Goal: Check status: Check status

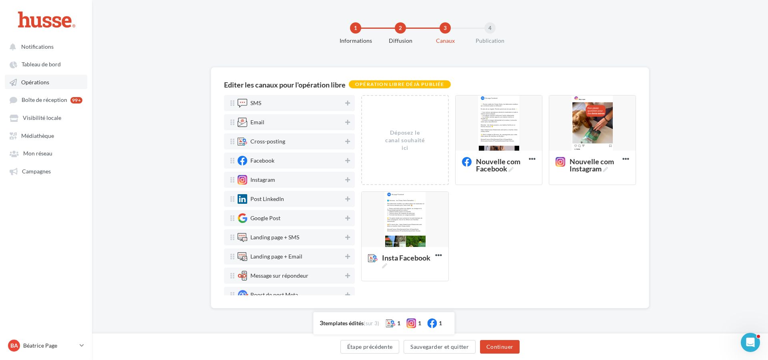
click at [28, 81] on span "Opérations" at bounding box center [35, 82] width 28 height 7
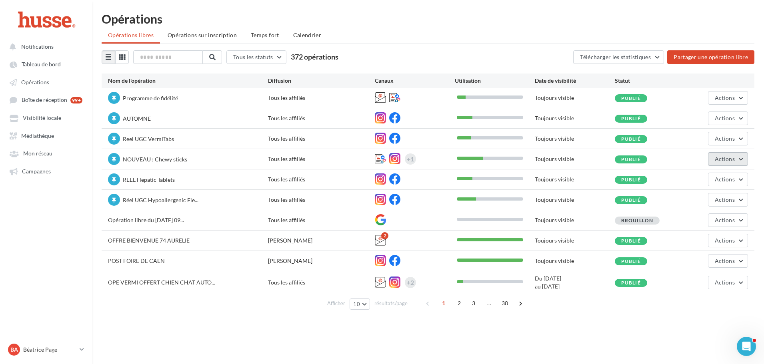
click at [741, 161] on button "Actions" at bounding box center [728, 159] width 40 height 14
click at [699, 177] on button "Editer" at bounding box center [705, 178] width 85 height 21
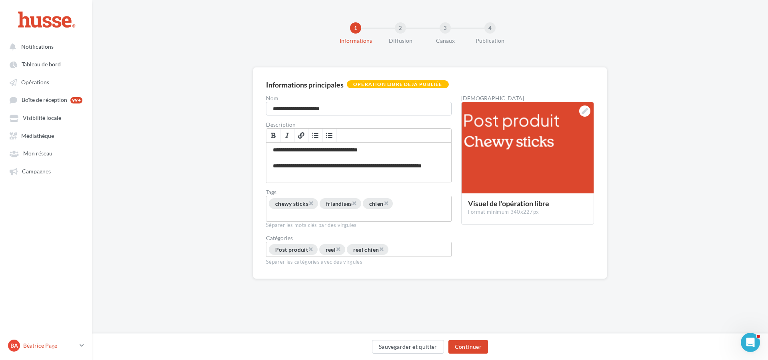
click at [66, 349] on p "Béatrice Page" at bounding box center [49, 346] width 53 height 8
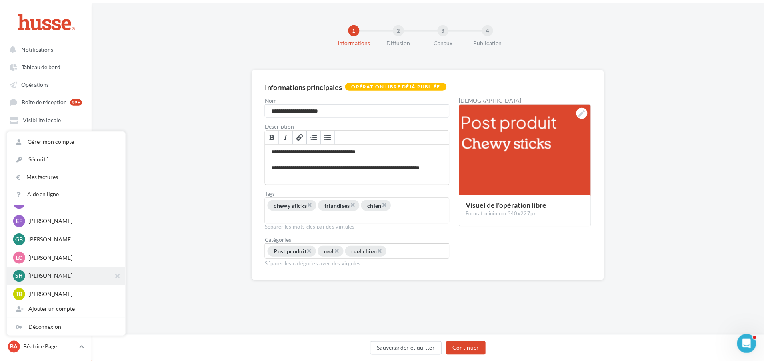
scroll to position [80, 0]
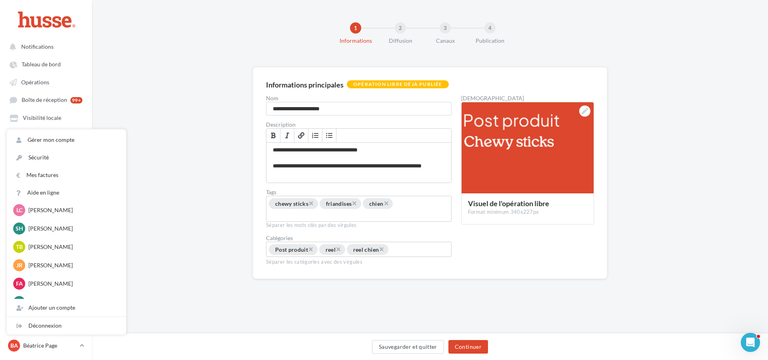
drag, startPoint x: 186, startPoint y: 125, endPoint x: 169, endPoint y: 121, distance: 18.0
click at [185, 125] on div "**********" at bounding box center [430, 185] width 676 height 237
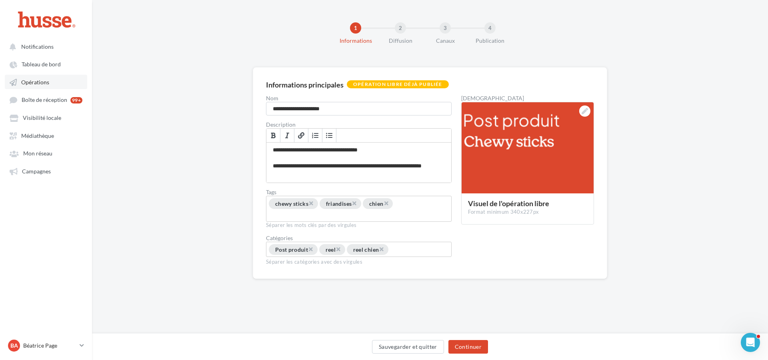
click at [36, 81] on span "Opérations" at bounding box center [35, 82] width 28 height 7
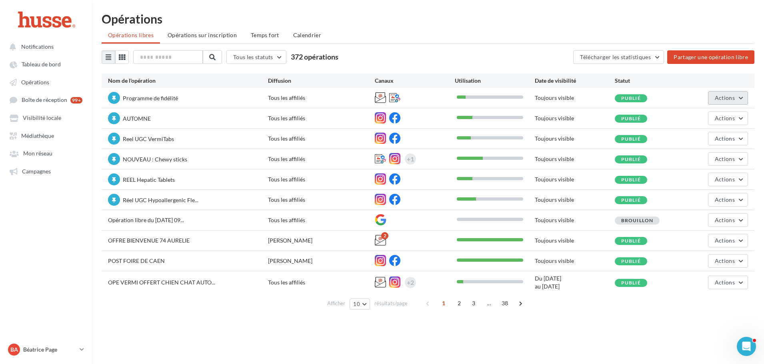
click at [740, 96] on button "Actions" at bounding box center [728, 98] width 40 height 14
click at [696, 160] on button "Statistiques" at bounding box center [705, 158] width 85 height 21
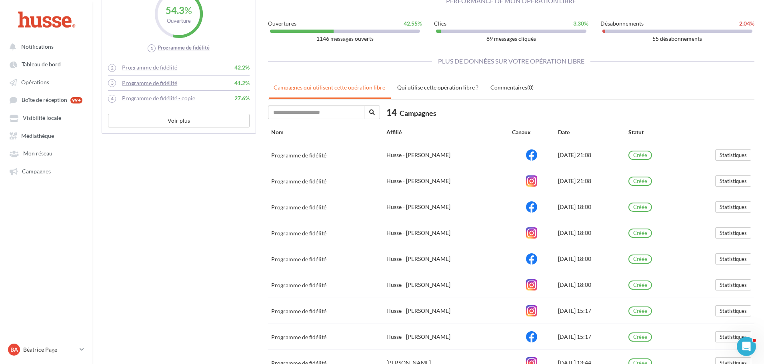
scroll to position [385, 0]
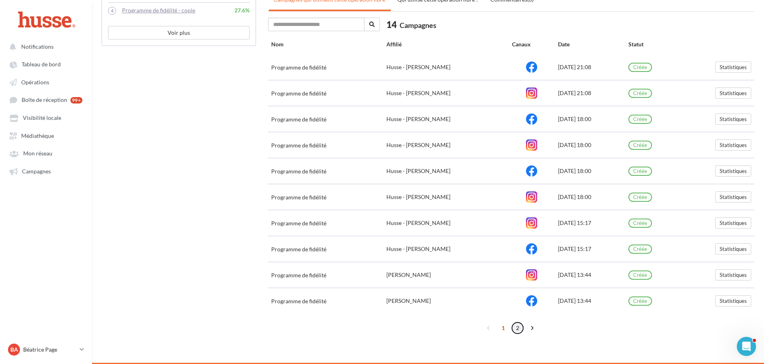
click at [517, 327] on link "2" at bounding box center [517, 328] width 13 height 13
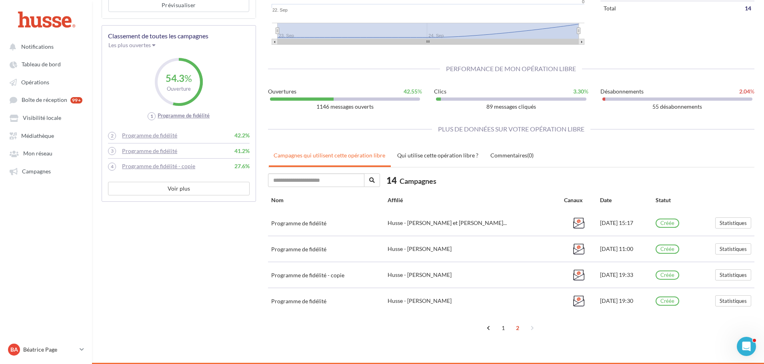
scroll to position [229, 0]
click at [736, 275] on button "Statistiques" at bounding box center [733, 274] width 36 height 11
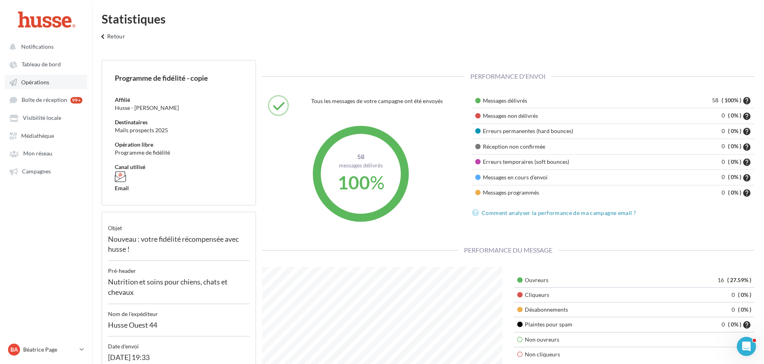
click at [30, 80] on span "Opérations" at bounding box center [35, 82] width 28 height 7
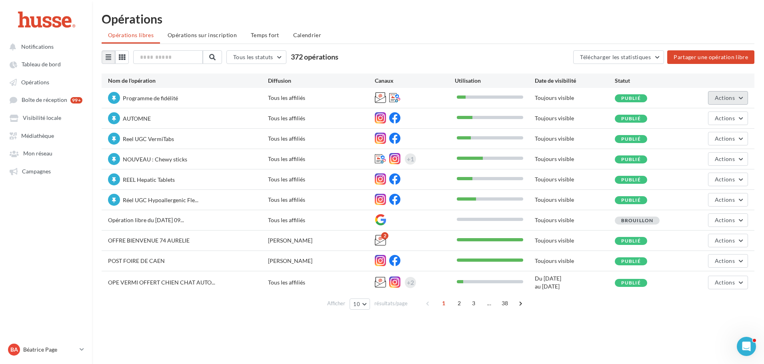
click at [731, 98] on span "Actions" at bounding box center [724, 97] width 20 height 7
click at [689, 164] on button "Statistiques" at bounding box center [705, 158] width 85 height 21
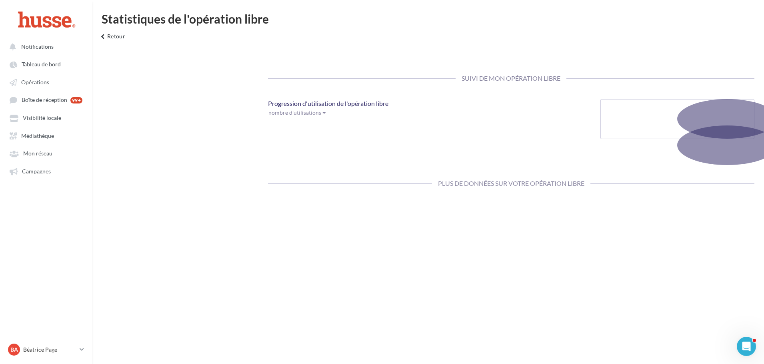
click at [689, 164] on div at bounding box center [677, 156] width 154 height 18
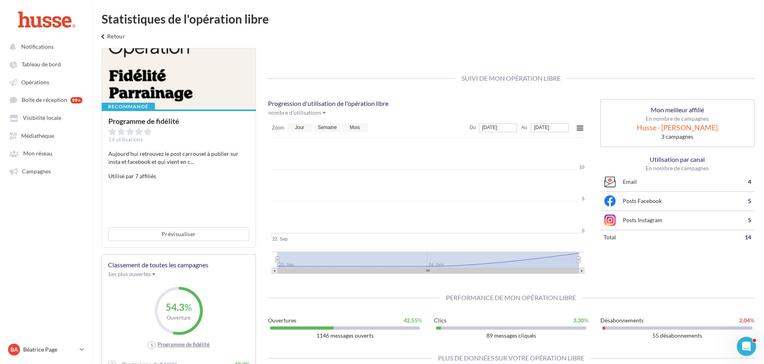
click at [666, 72] on div "Suivi de mon opération libre" at bounding box center [511, 78] width 487 height 33
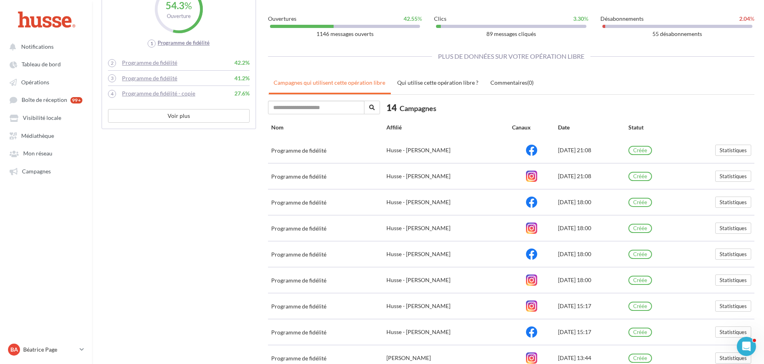
scroll to position [385, 0]
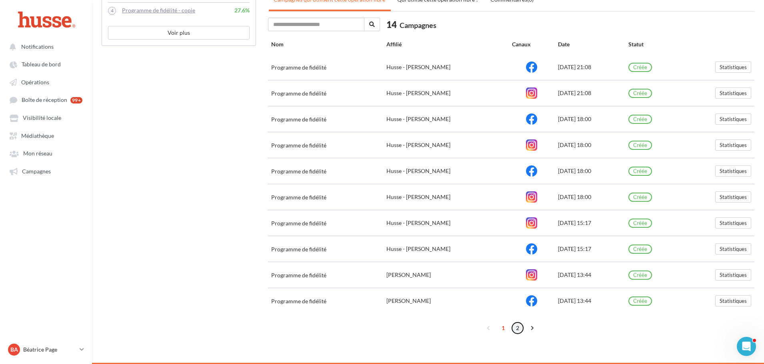
click at [515, 327] on link "2" at bounding box center [517, 328] width 13 height 13
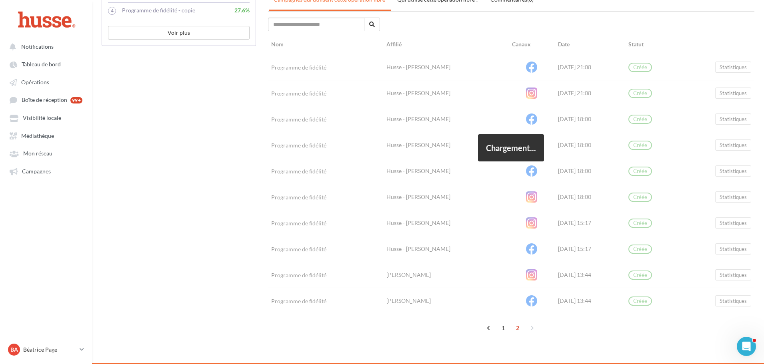
scroll to position [229, 0]
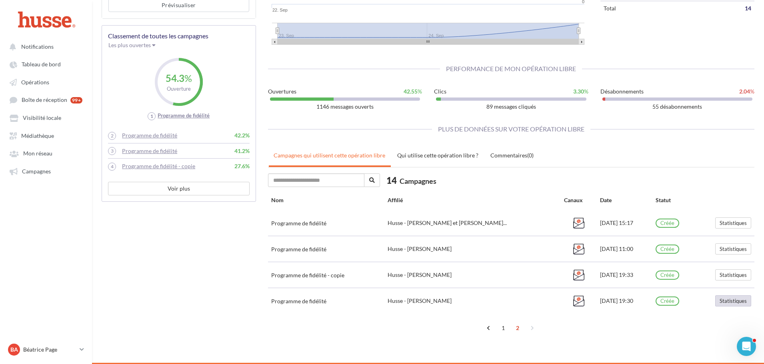
click at [724, 299] on button "Statistiques" at bounding box center [733, 300] width 36 height 11
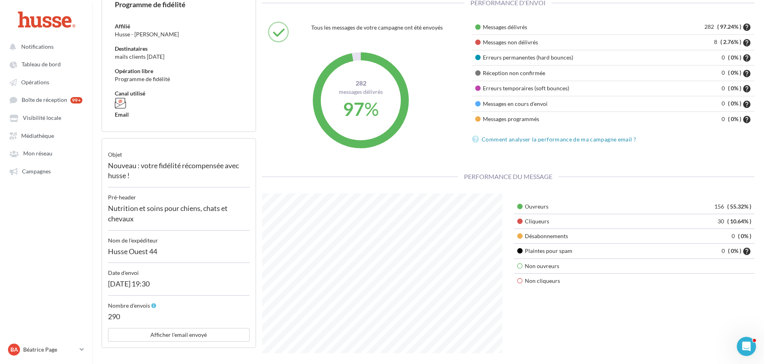
scroll to position [80, 0]
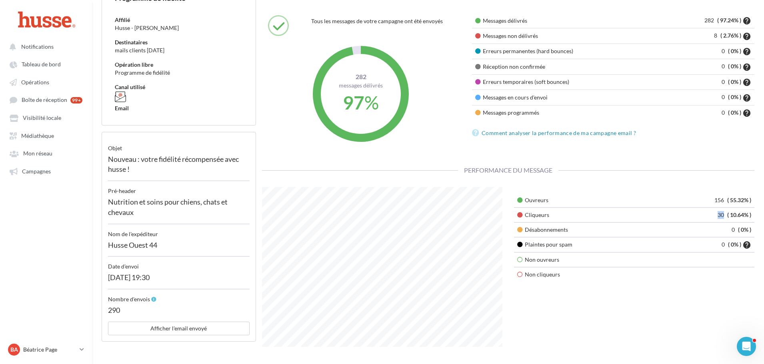
drag, startPoint x: 722, startPoint y: 215, endPoint x: 709, endPoint y: 212, distance: 12.6
click at [709, 212] on td "30 ( 10.64% )" at bounding box center [704, 214] width 99 height 15
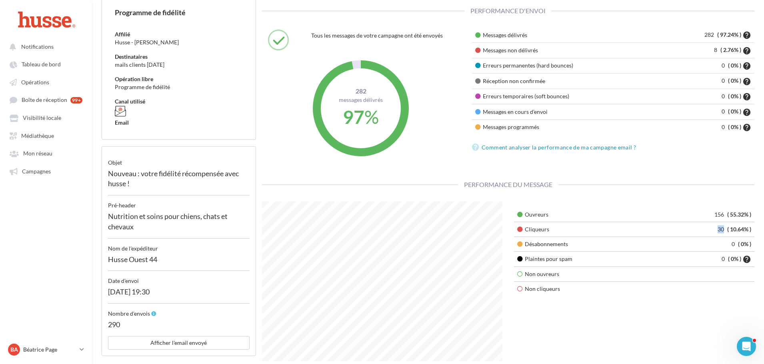
scroll to position [40, 0]
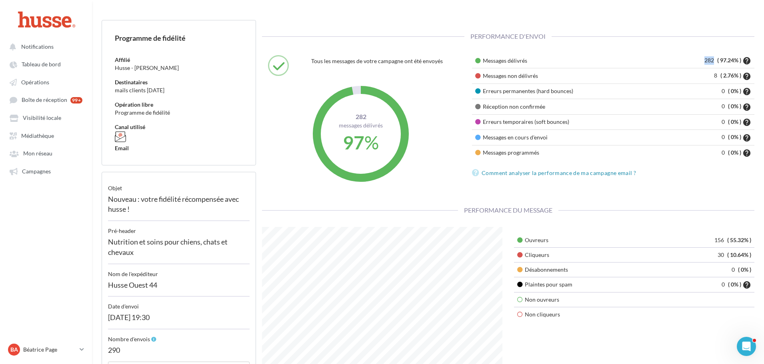
drag, startPoint x: 714, startPoint y: 59, endPoint x: 674, endPoint y: 62, distance: 40.0
click at [674, 62] on td "282 ( 97.24% ) help" at bounding box center [706, 60] width 95 height 15
drag, startPoint x: 724, startPoint y: 236, endPoint x: 711, endPoint y: 236, distance: 12.8
click at [711, 236] on td "156 ( 55.32% )" at bounding box center [704, 240] width 99 height 15
click at [718, 256] on td "30 ( 10.64% )" at bounding box center [704, 254] width 99 height 15
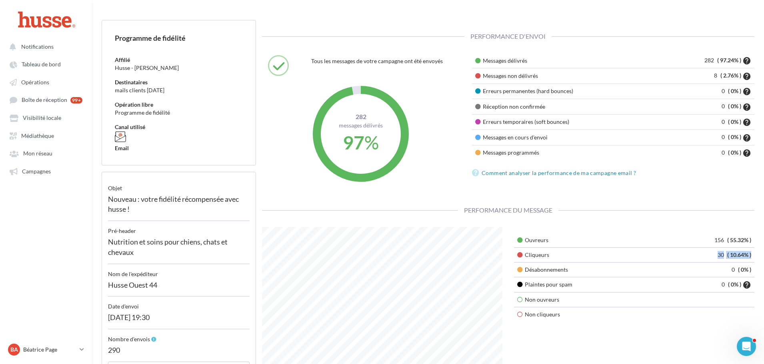
drag, startPoint x: 752, startPoint y: 255, endPoint x: 688, endPoint y: 258, distance: 63.2
click at [688, 258] on td "30 ( 10.64% )" at bounding box center [704, 254] width 99 height 15
click at [692, 38] on div "Performance d'envoi" at bounding box center [508, 36] width 493 height 33
drag, startPoint x: 743, startPoint y: 252, endPoint x: 705, endPoint y: 249, distance: 38.1
click at [705, 249] on div "Ouvreurs 156 ( 55.32% ) Cliqueurs 30 ( 10.64% ) Désabonnements 0 ( 0% ) Plainte…" at bounding box center [634, 278] width 252 height 103
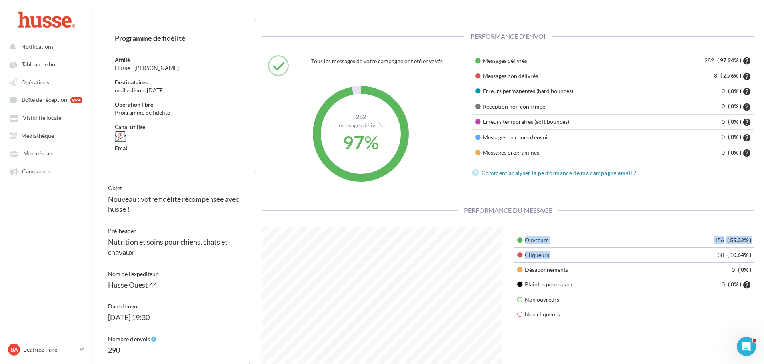
click at [705, 251] on td "30 ( 10.64% )" at bounding box center [704, 254] width 99 height 15
drag, startPoint x: 756, startPoint y: 237, endPoint x: 700, endPoint y: 235, distance: 56.8
click at [700, 235] on div "Ouvreurs 156 ( 55.32% ) Cliqueurs 30 ( 10.64% ) Désabonnements 0 ( 0% ) Plainte…" at bounding box center [634, 278] width 252 height 103
click at [700, 235] on td "156 ( 55.32% )" at bounding box center [704, 240] width 99 height 15
drag, startPoint x: 734, startPoint y: 254, endPoint x: 749, endPoint y: 253, distance: 15.6
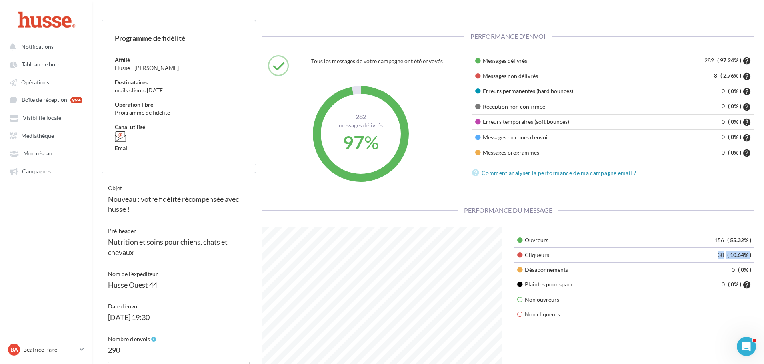
click at [749, 253] on td "30 ( 10.64% )" at bounding box center [704, 254] width 99 height 15
